Goal: Task Accomplishment & Management: Use online tool/utility

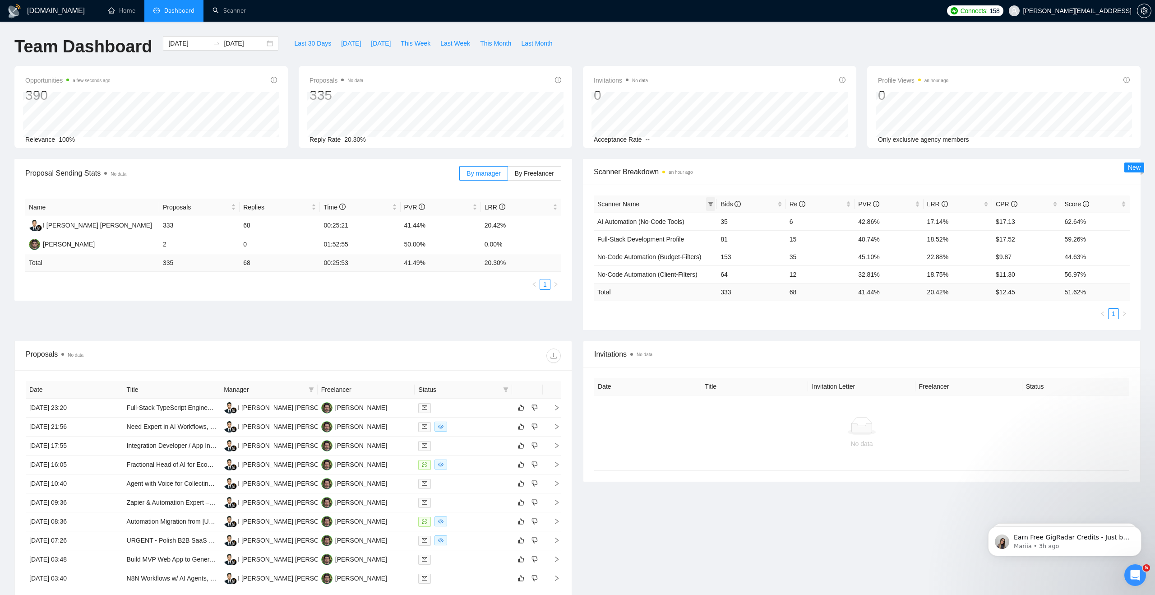
click at [715, 205] on span at bounding box center [710, 204] width 9 height 14
click at [644, 245] on span "AI Automation (No-Code Tools)" at bounding box center [640, 243] width 91 height 7
checkbox input "true"
click at [637, 270] on span "No-Code Automation (Budget-Filters)" at bounding box center [648, 272] width 107 height 7
checkbox input "true"
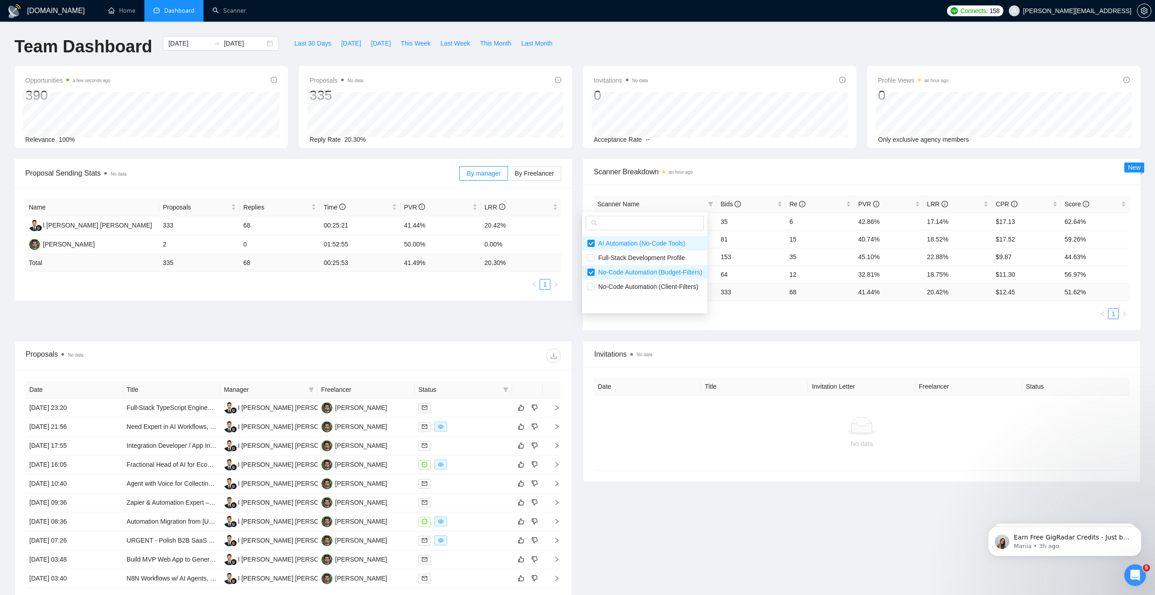
click at [744, 183] on div "Scanner Breakdown an hour ago" at bounding box center [862, 172] width 536 height 26
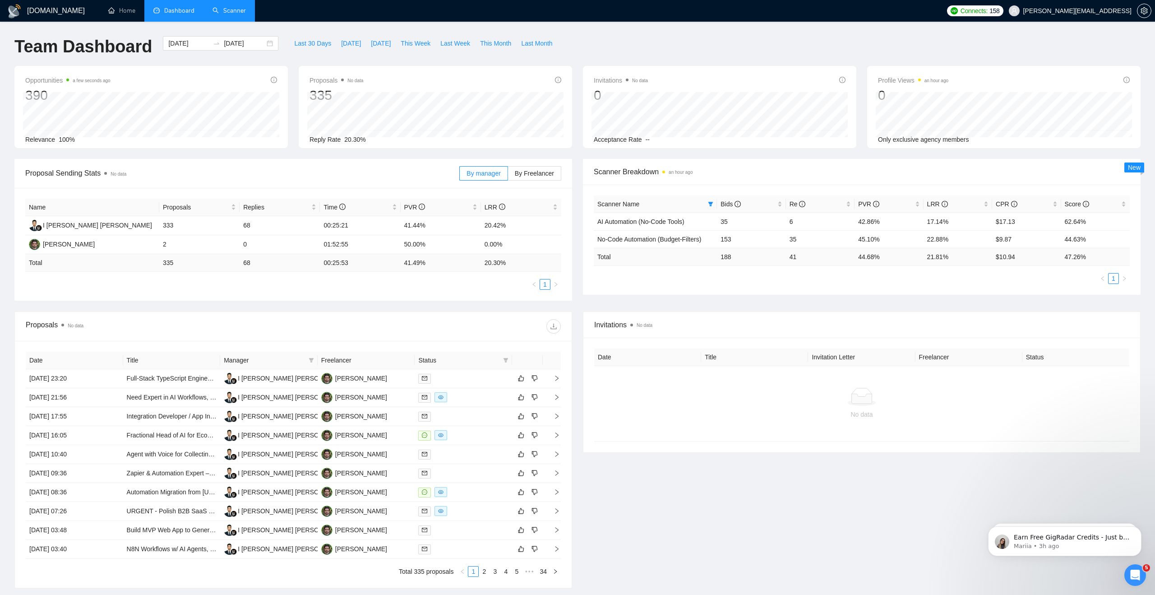
click at [239, 14] on link "Scanner" at bounding box center [229, 11] width 33 height 8
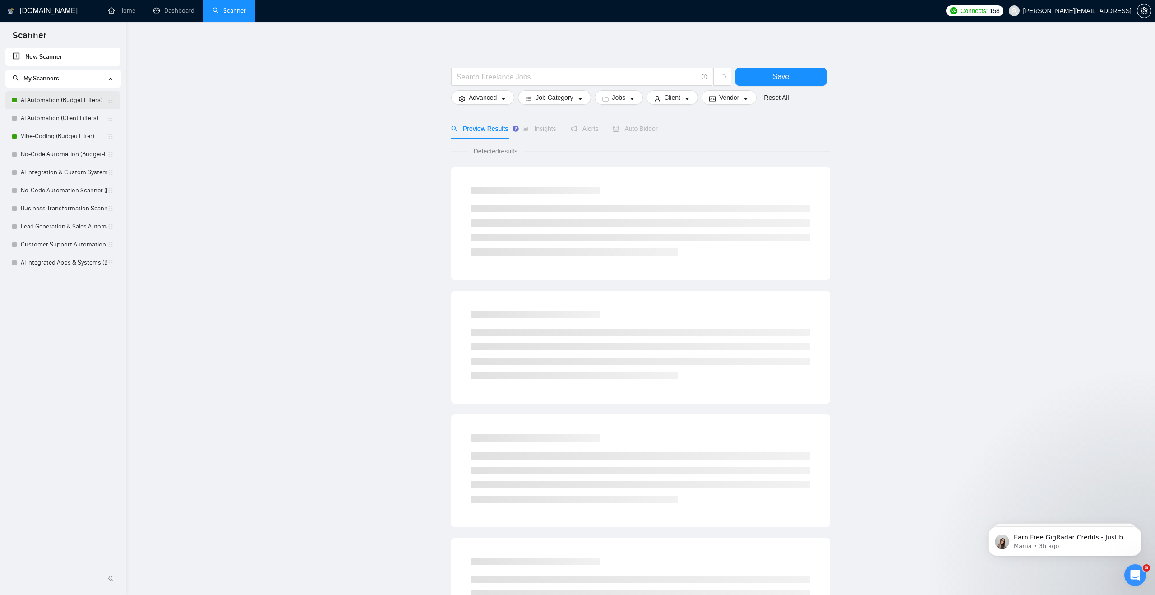
click at [66, 97] on link "AI Automation (Budget Filters)" at bounding box center [64, 100] width 86 height 18
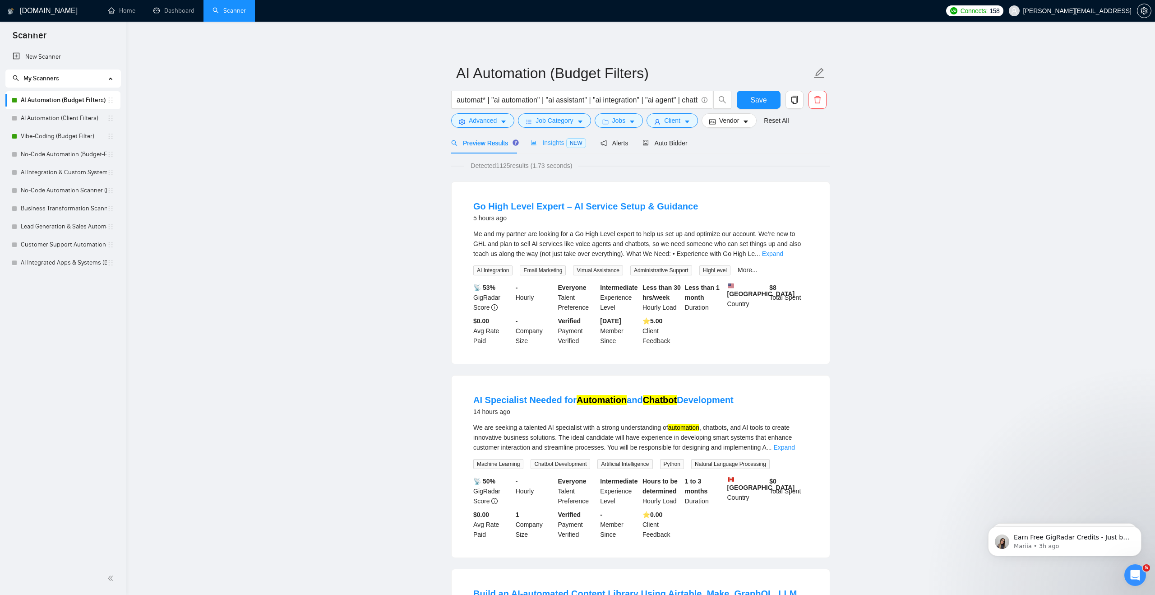
click at [565, 148] on div "Insights NEW" at bounding box center [558, 142] width 55 height 21
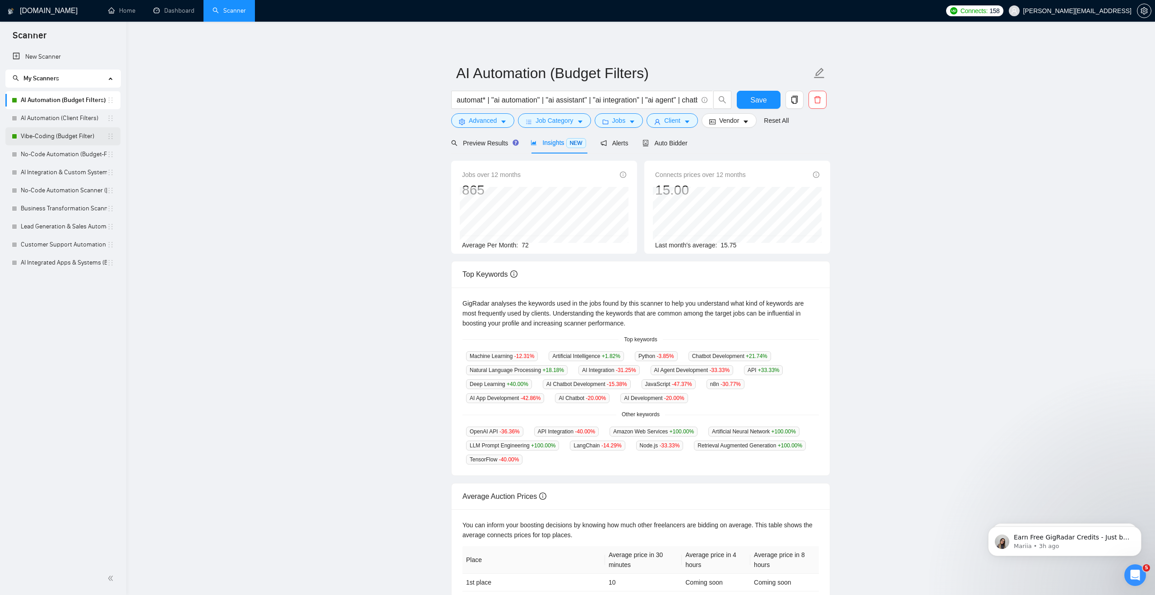
click at [54, 134] on link "Vibe-Coding (Budget Filter)" at bounding box center [64, 136] width 86 height 18
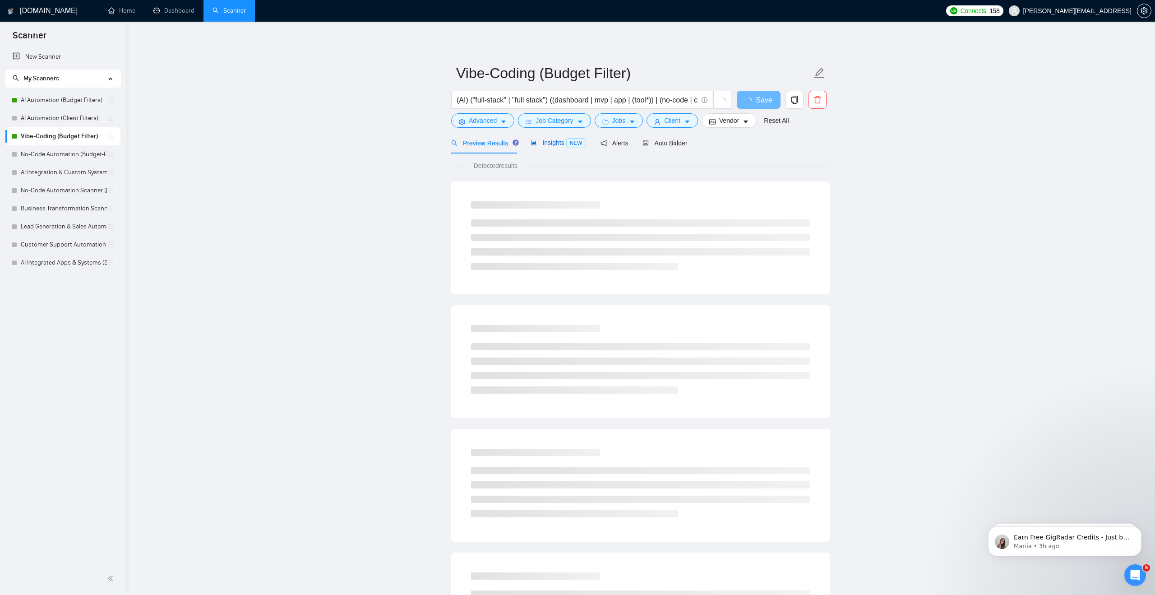
click at [549, 142] on span "Insights NEW" at bounding box center [558, 142] width 55 height 7
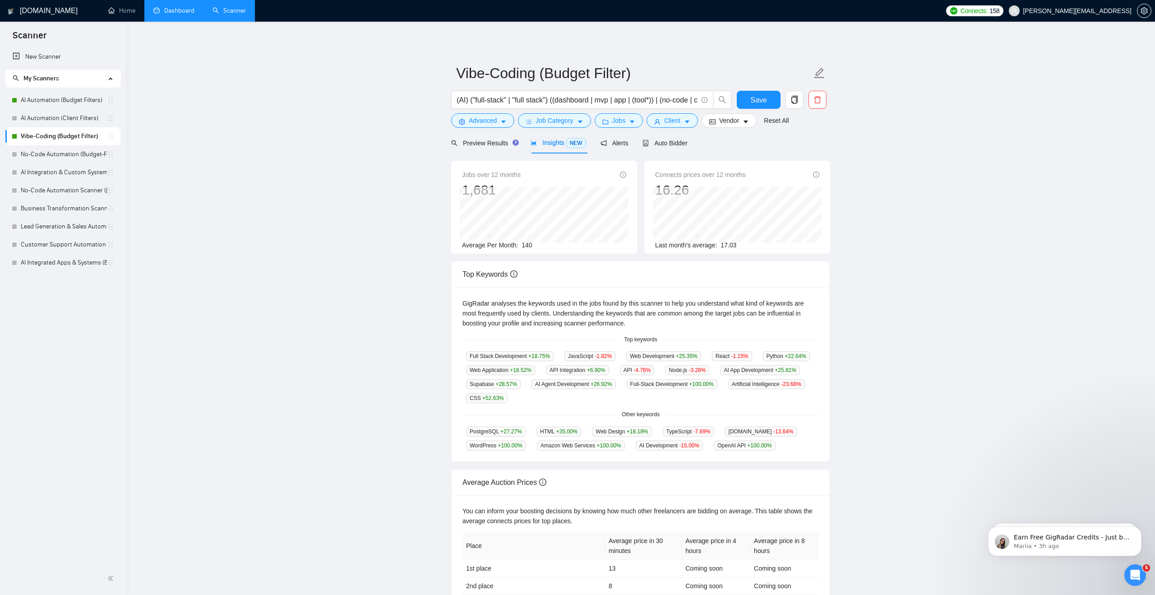
click at [174, 14] on link "Dashboard" at bounding box center [173, 11] width 41 height 8
